Goal: Find contact information: Find contact information

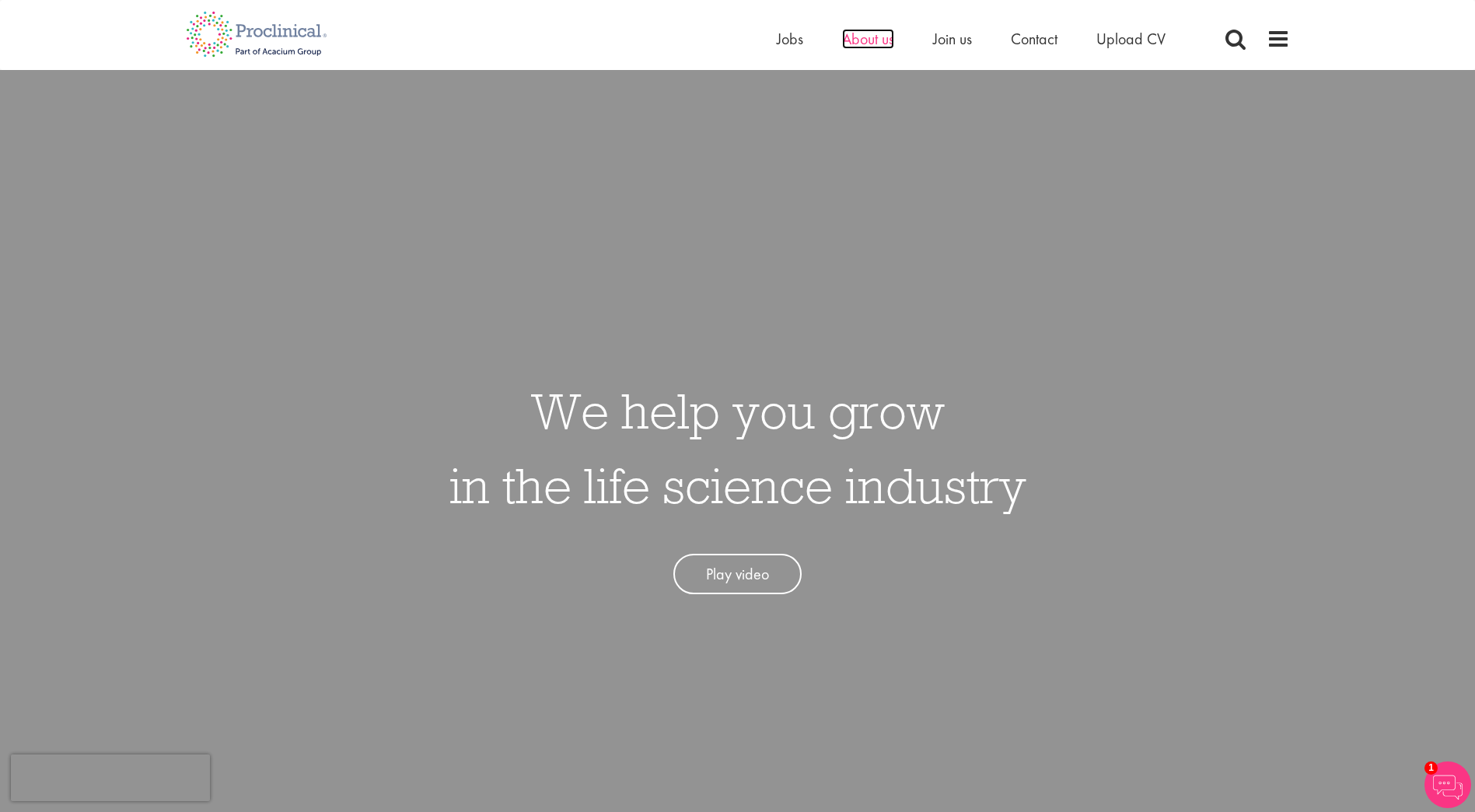
click at [860, 38] on span "About us" at bounding box center [868, 38] width 52 height 20
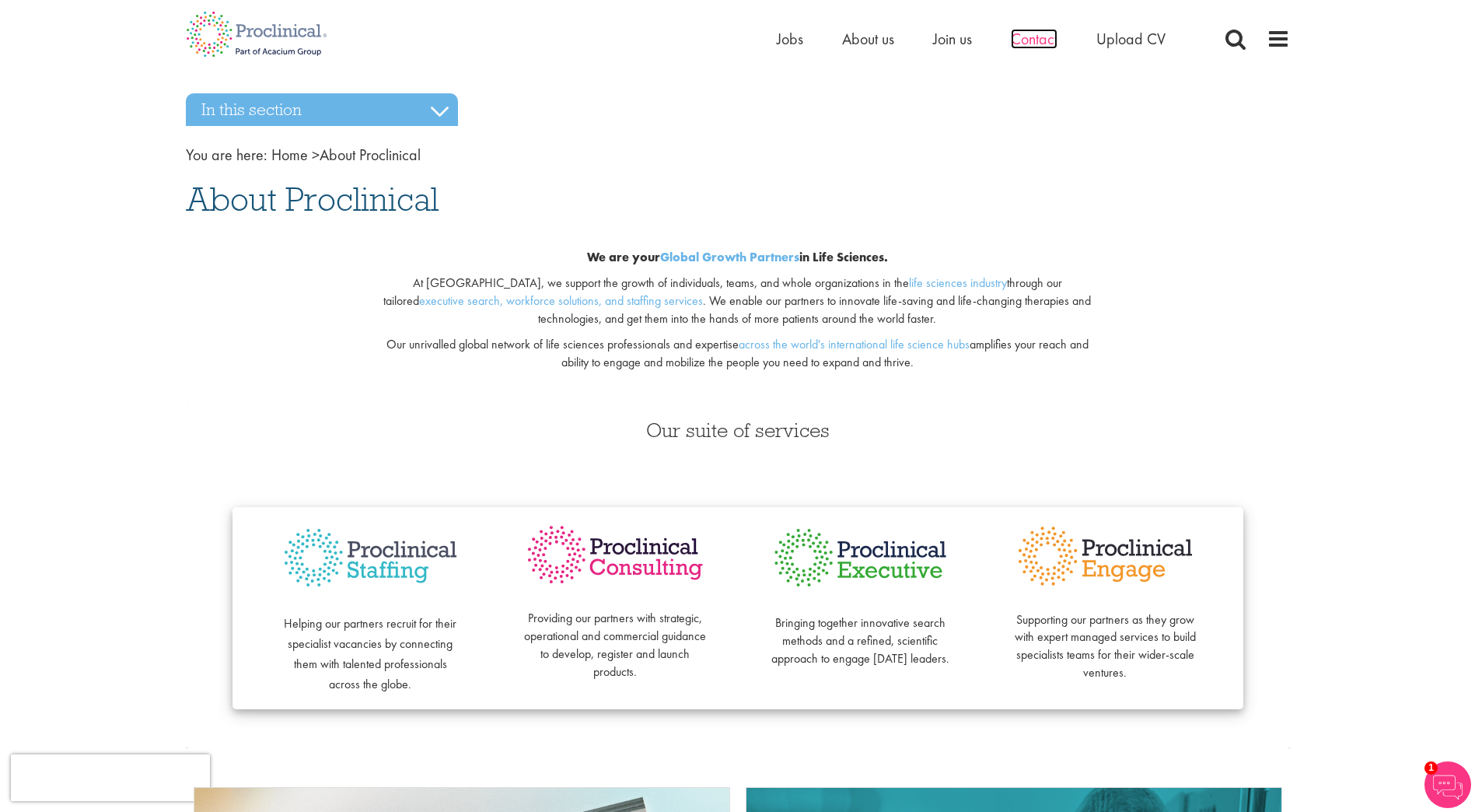
click at [1035, 40] on span "Contact" at bounding box center [1034, 38] width 47 height 20
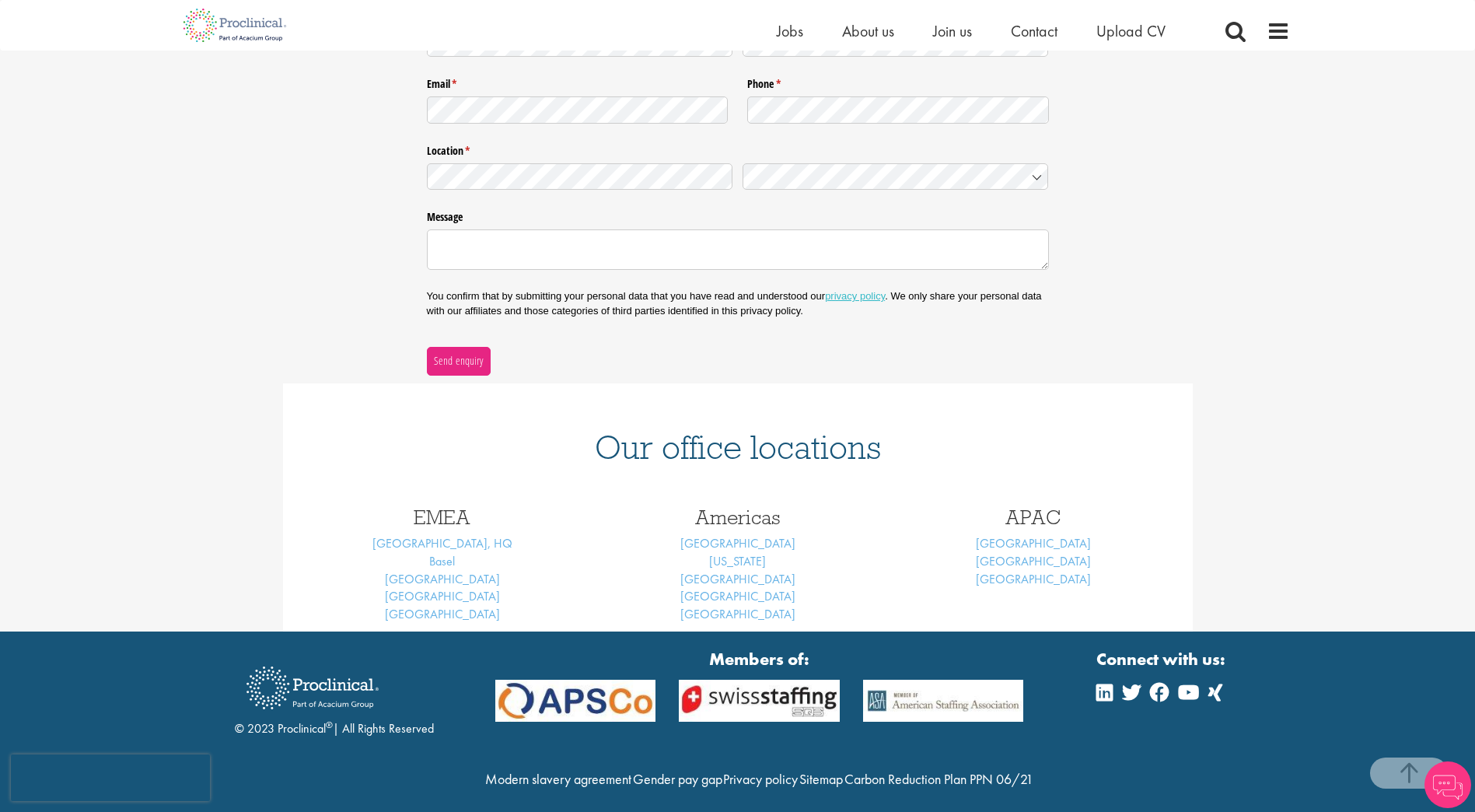
scroll to position [359, 0]
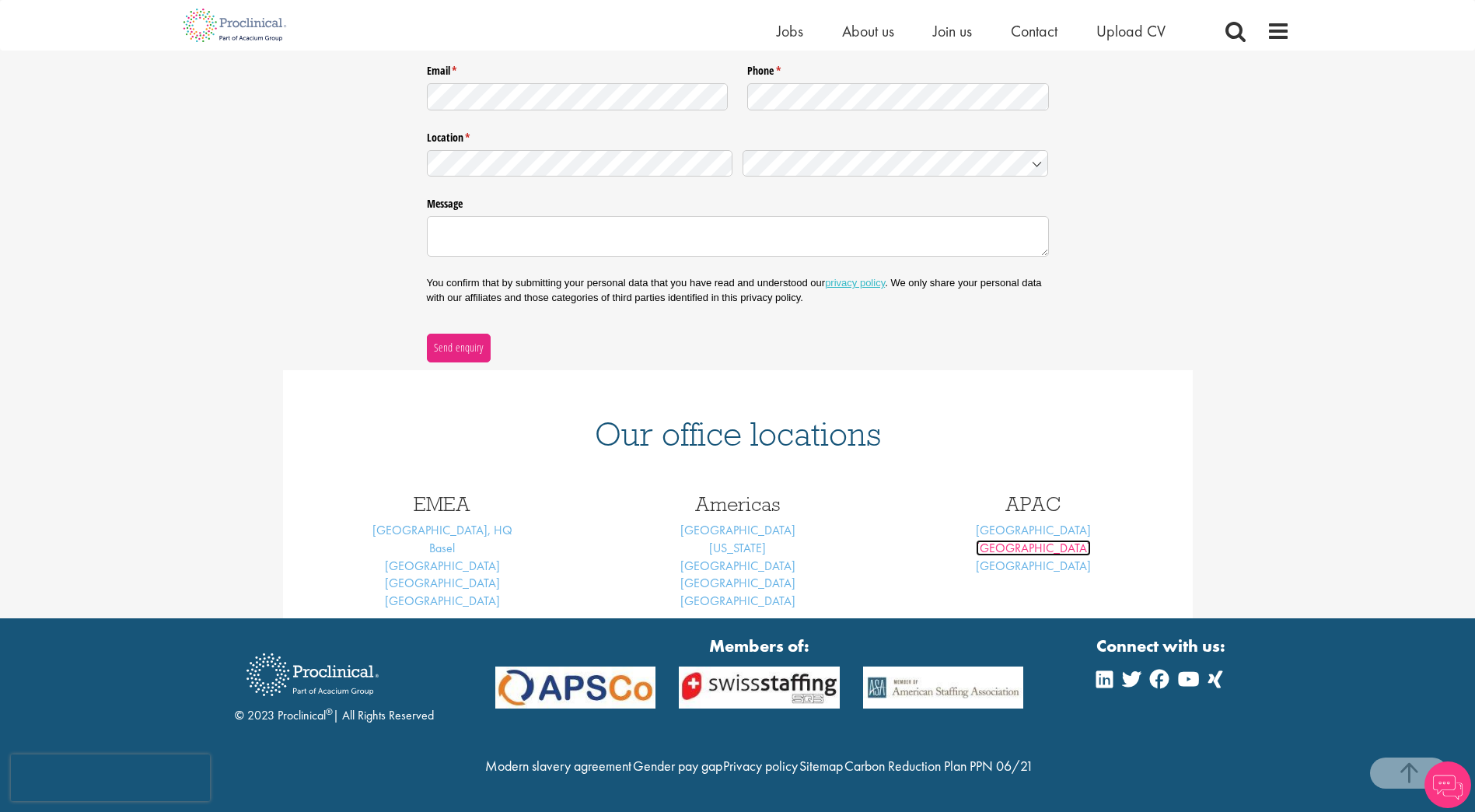
click at [1039, 540] on link "[GEOGRAPHIC_DATA]" at bounding box center [1034, 548] width 115 height 16
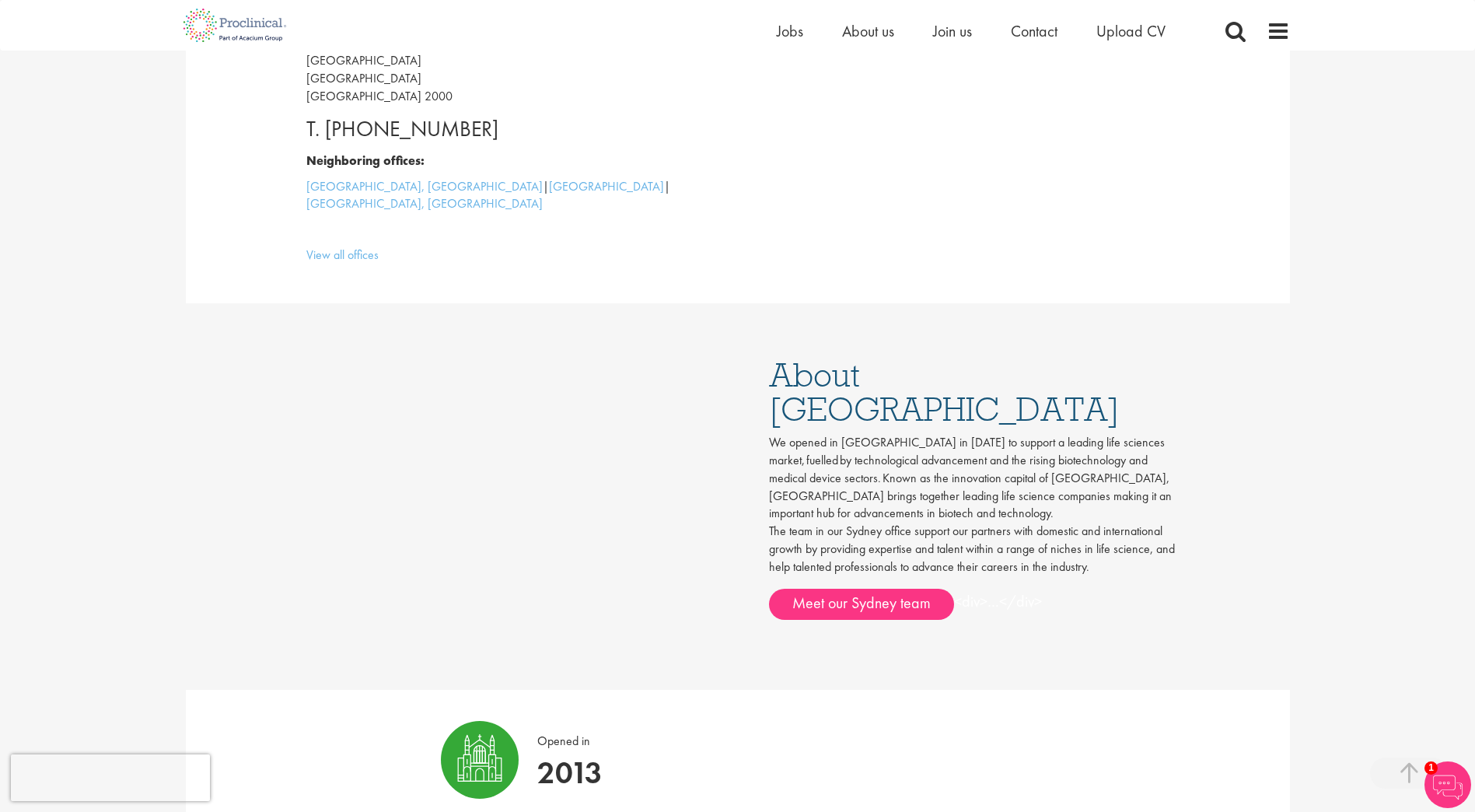
scroll to position [545, 0]
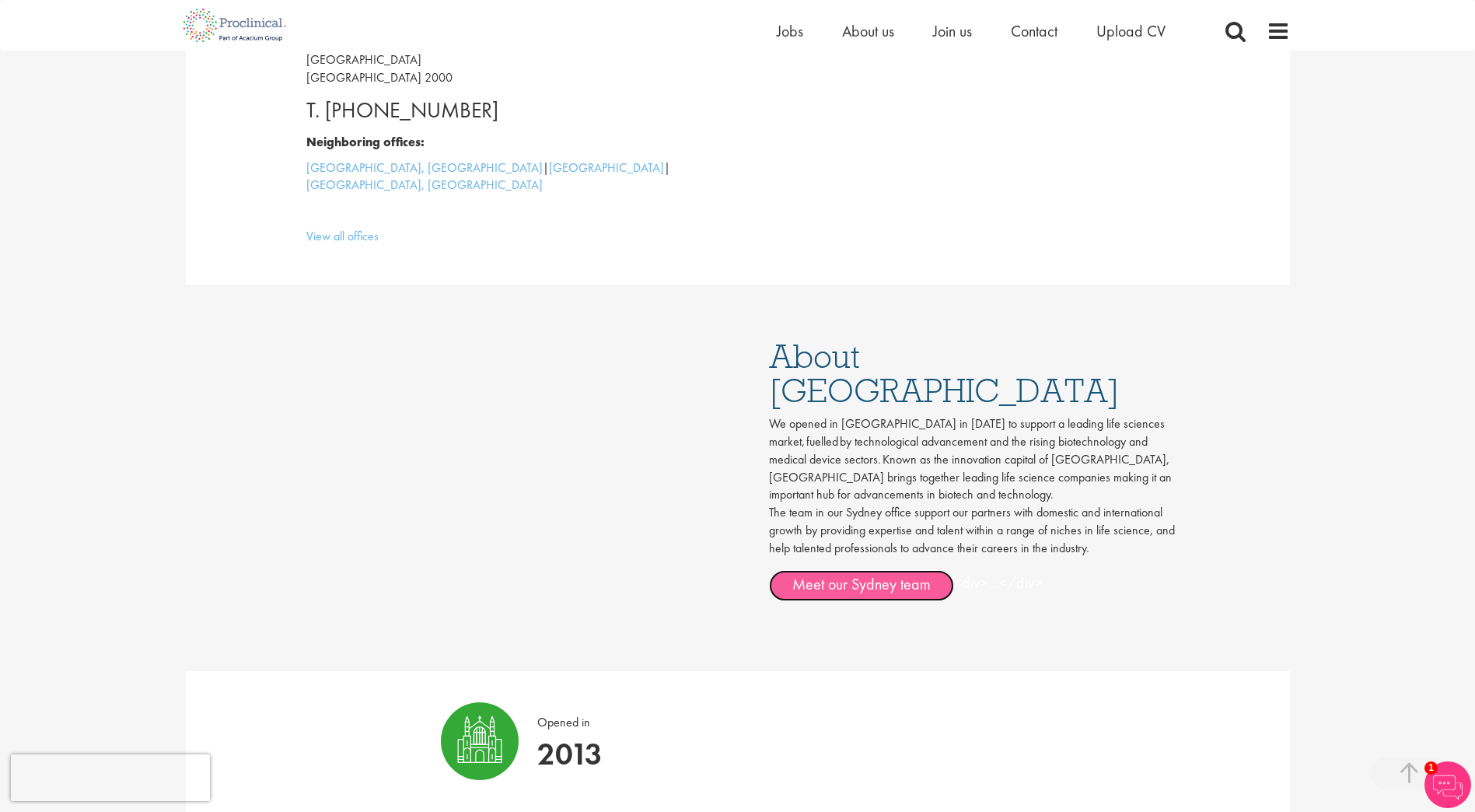
click at [907, 570] on link "Meet our Sydney team" at bounding box center [862, 586] width 185 height 31
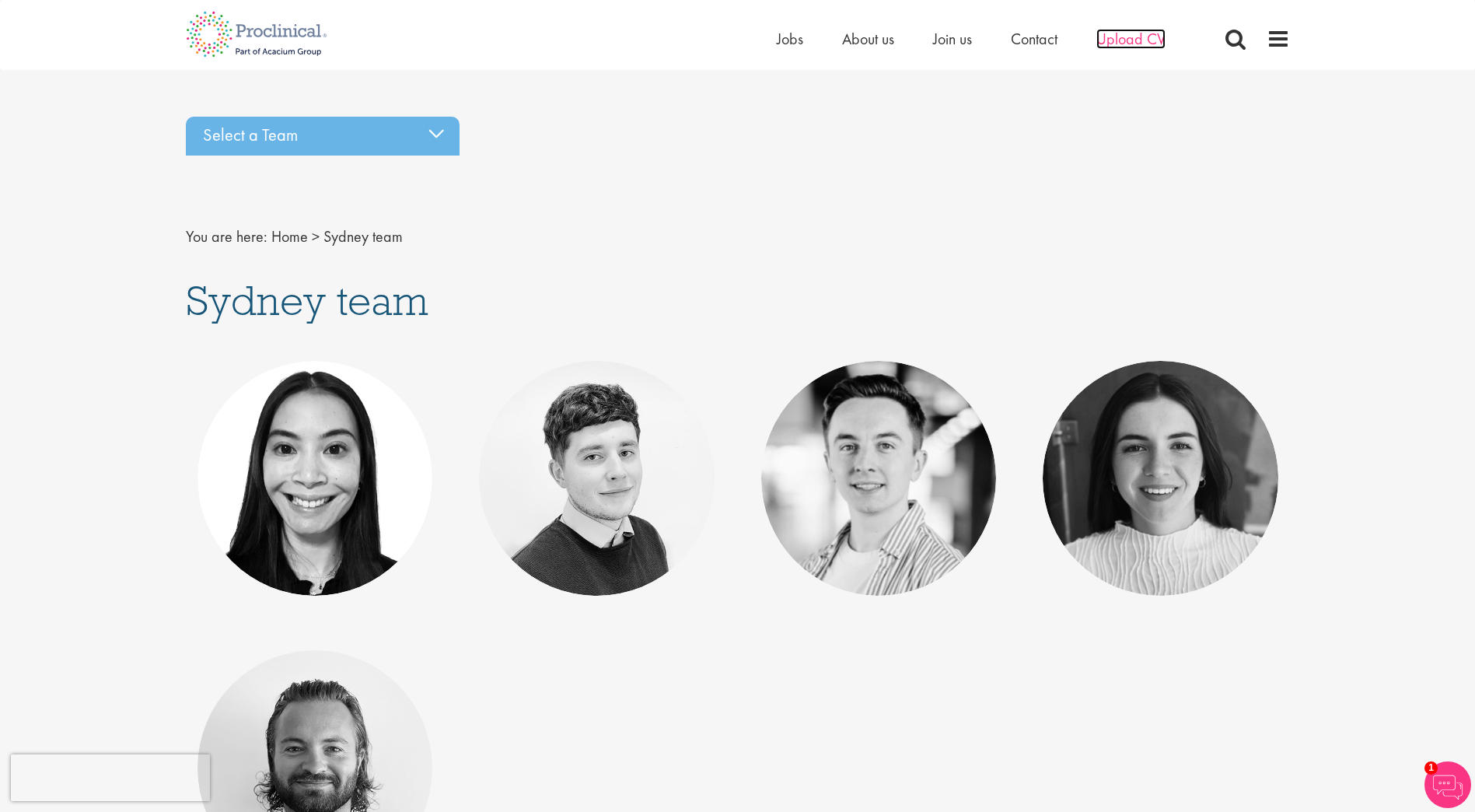
click at [1143, 40] on span "Upload CV" at bounding box center [1132, 38] width 70 height 20
